Goal: Information Seeking & Learning: Learn about a topic

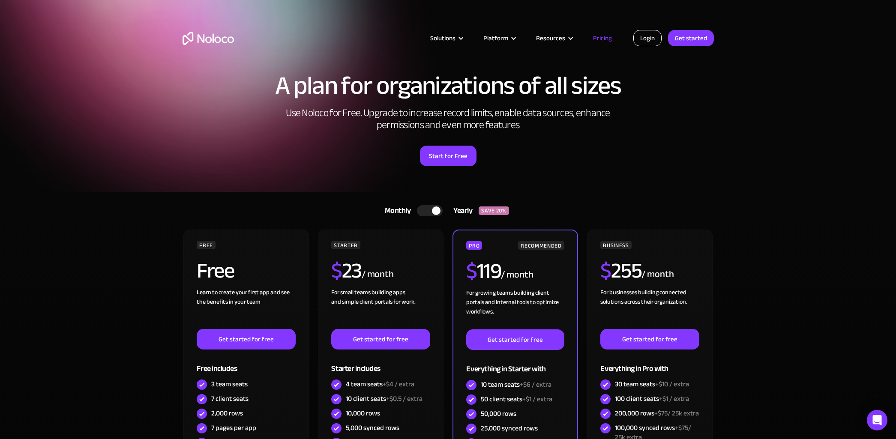
click at [651, 39] on link "Login" at bounding box center [647, 38] width 28 height 16
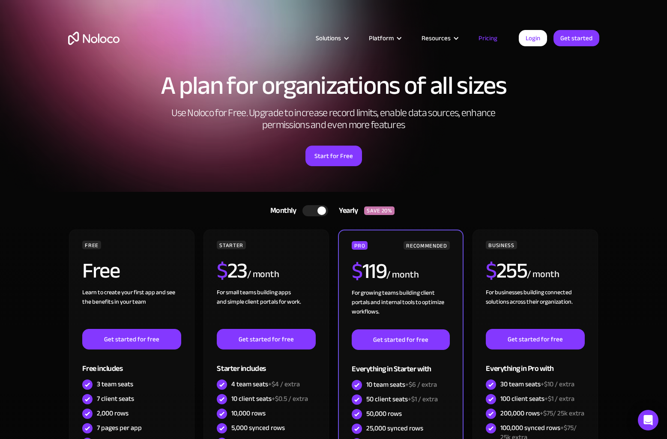
click at [320, 209] on div at bounding box center [322, 211] width 9 height 9
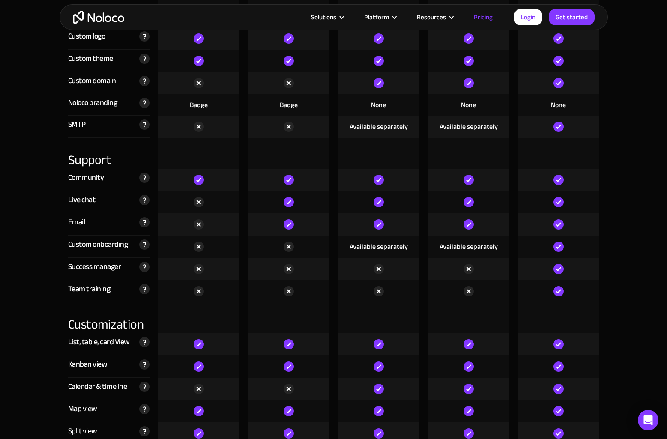
scroll to position [1980, 0]
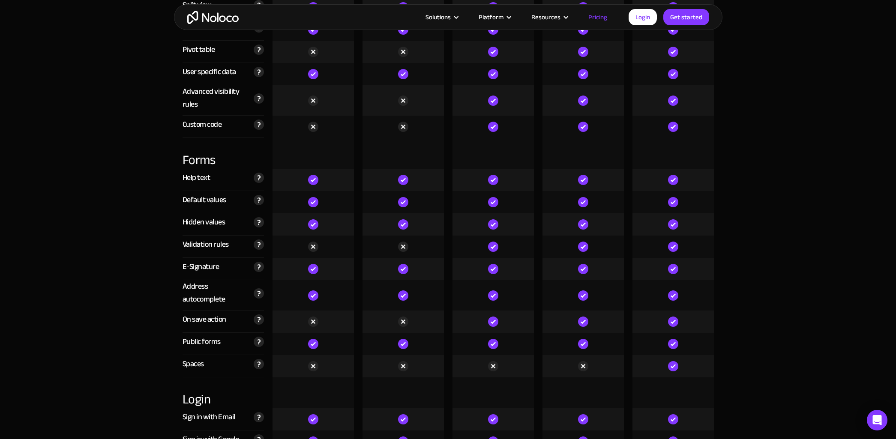
scroll to position [2409, 0]
